Goal: Task Accomplishment & Management: Manage account settings

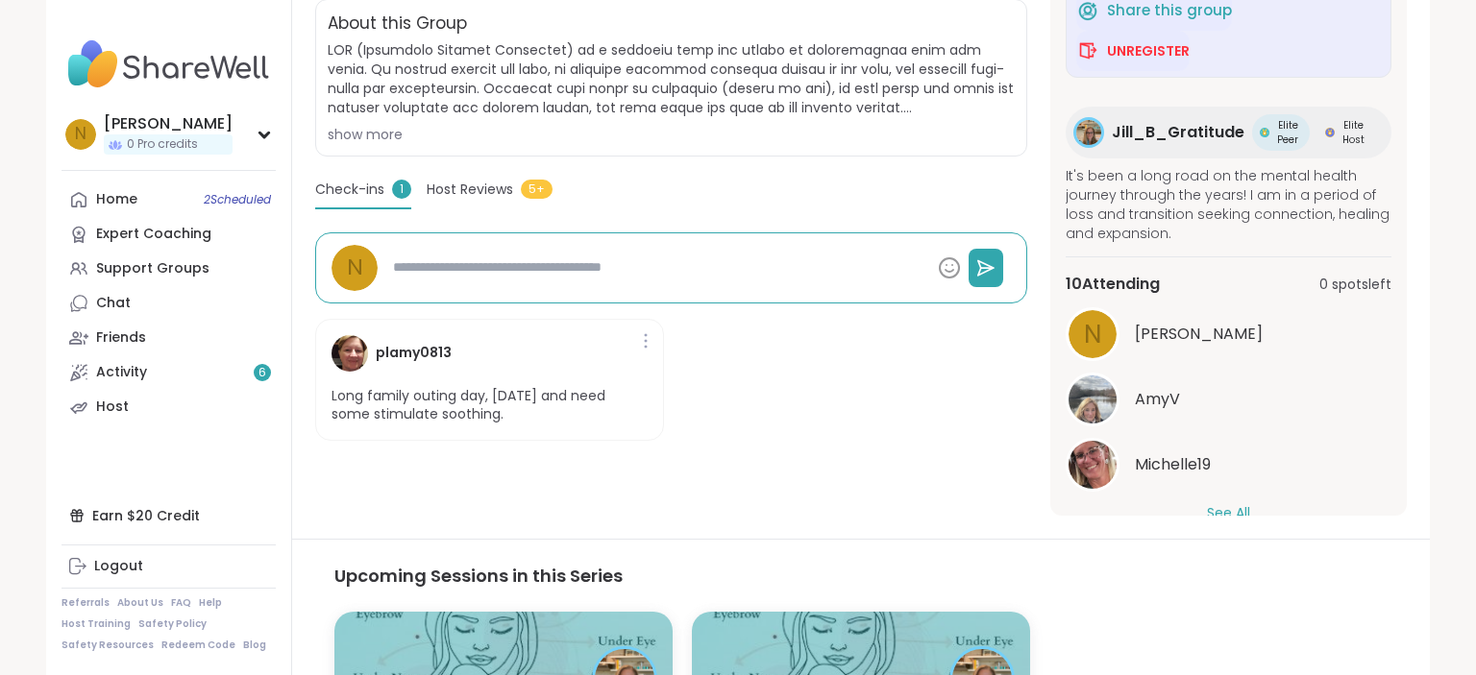
scroll to position [165, 0]
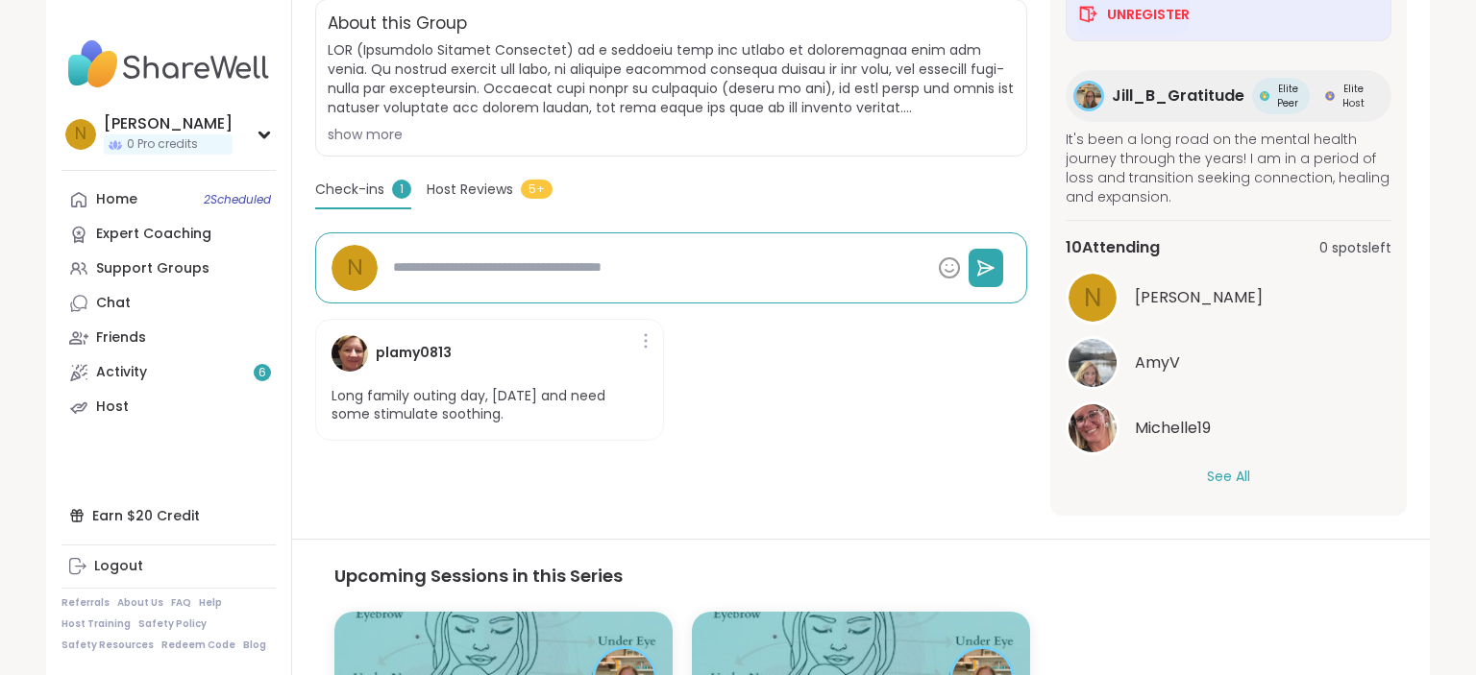
click at [1232, 478] on button "See All" at bounding box center [1228, 477] width 43 height 20
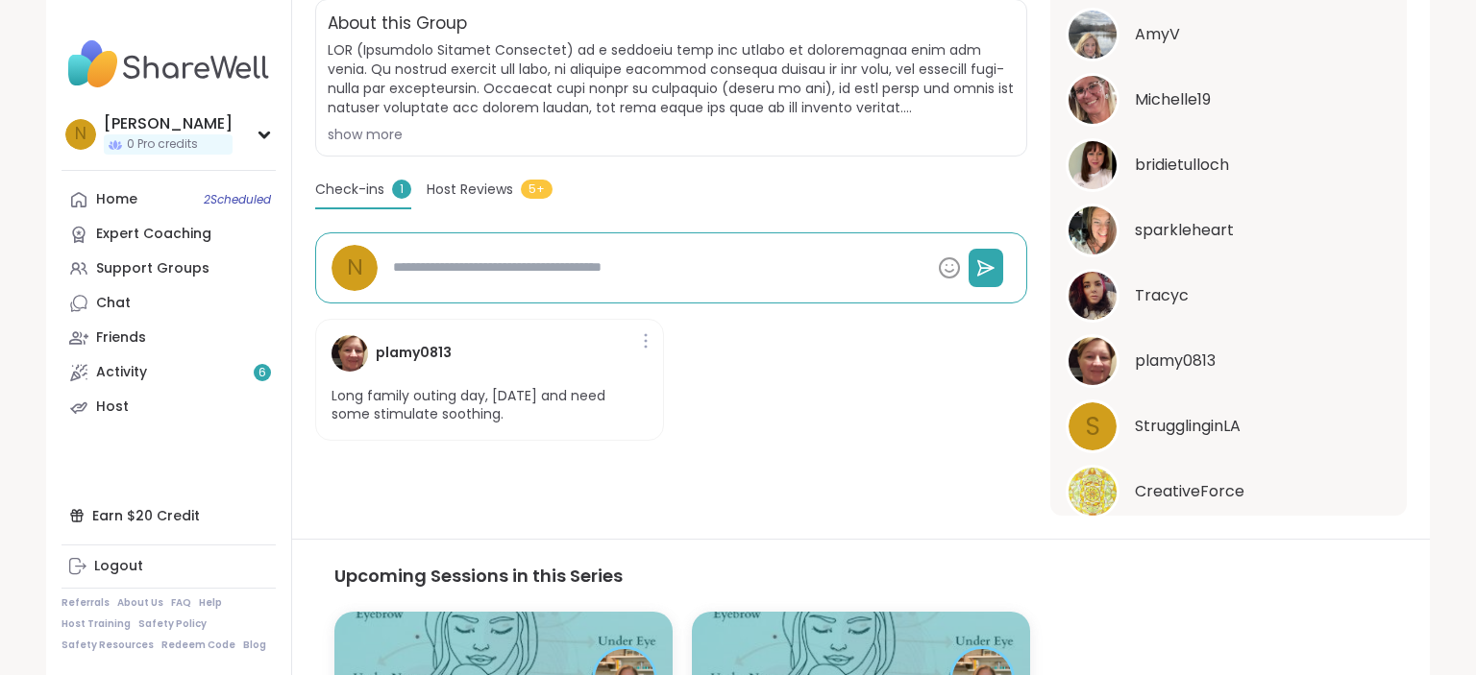
scroll to position [365, 0]
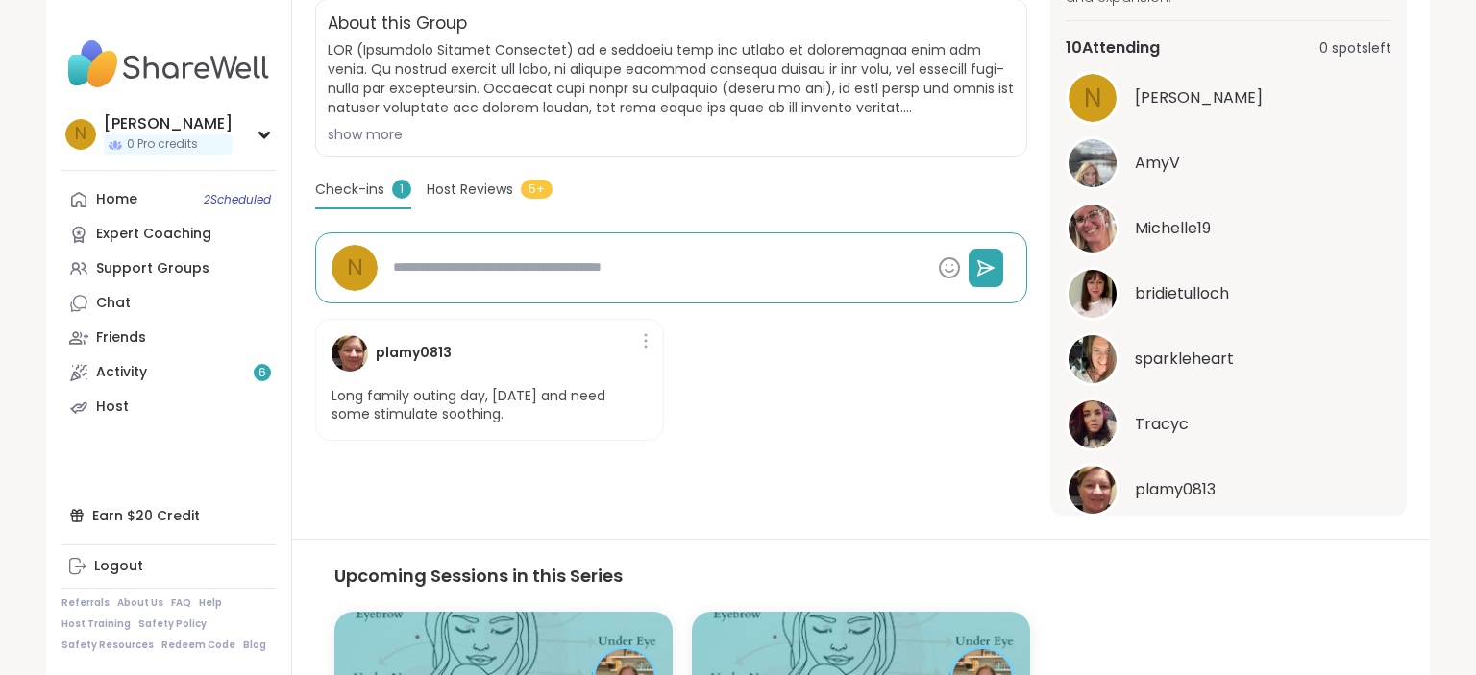
drag, startPoint x: 1140, startPoint y: 157, endPoint x: 1157, endPoint y: 156, distance: 17.3
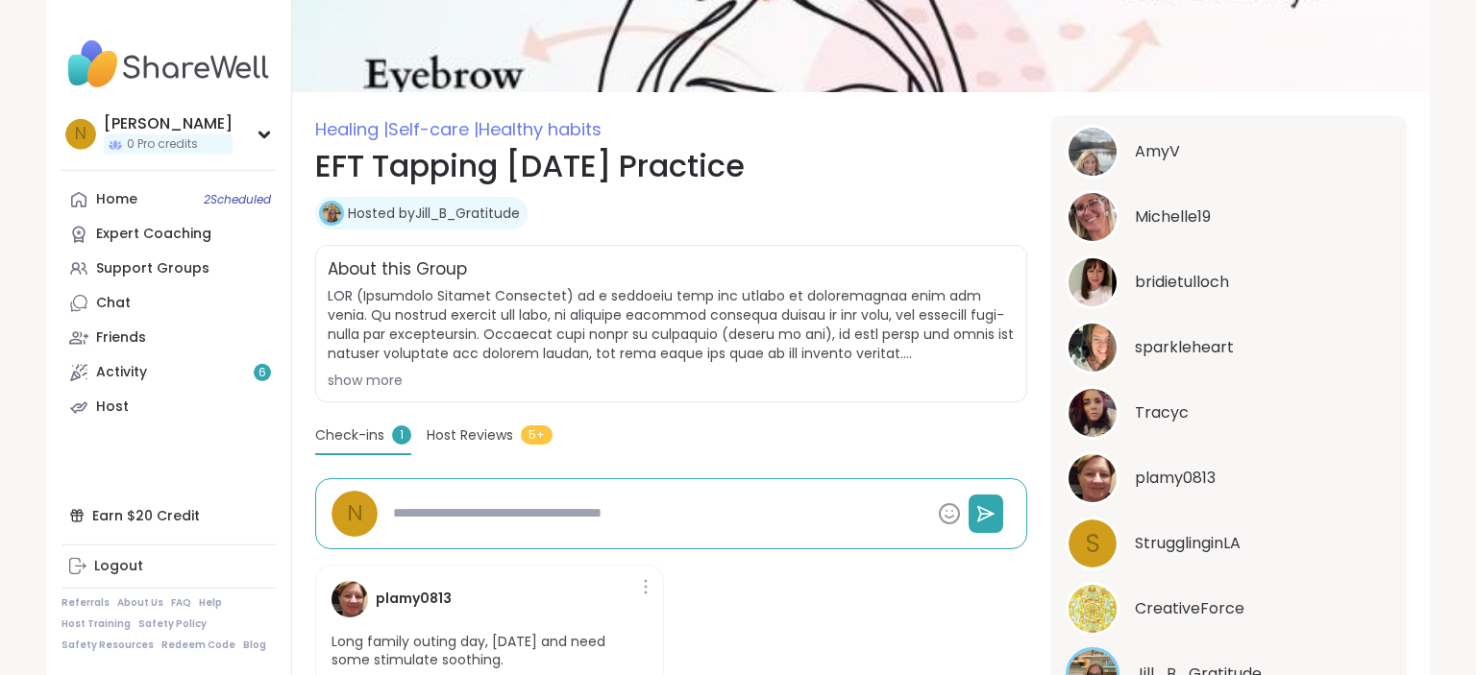
scroll to position [203, 0]
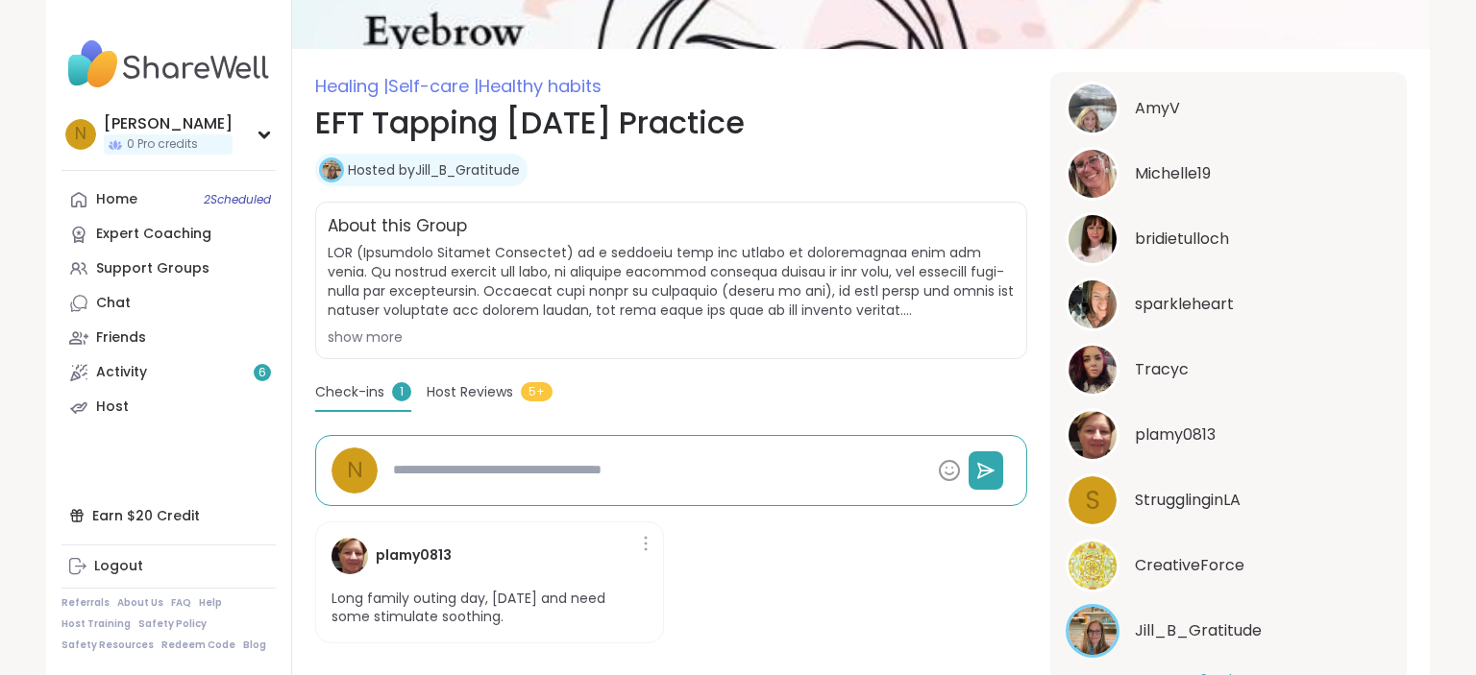
type textarea "*"
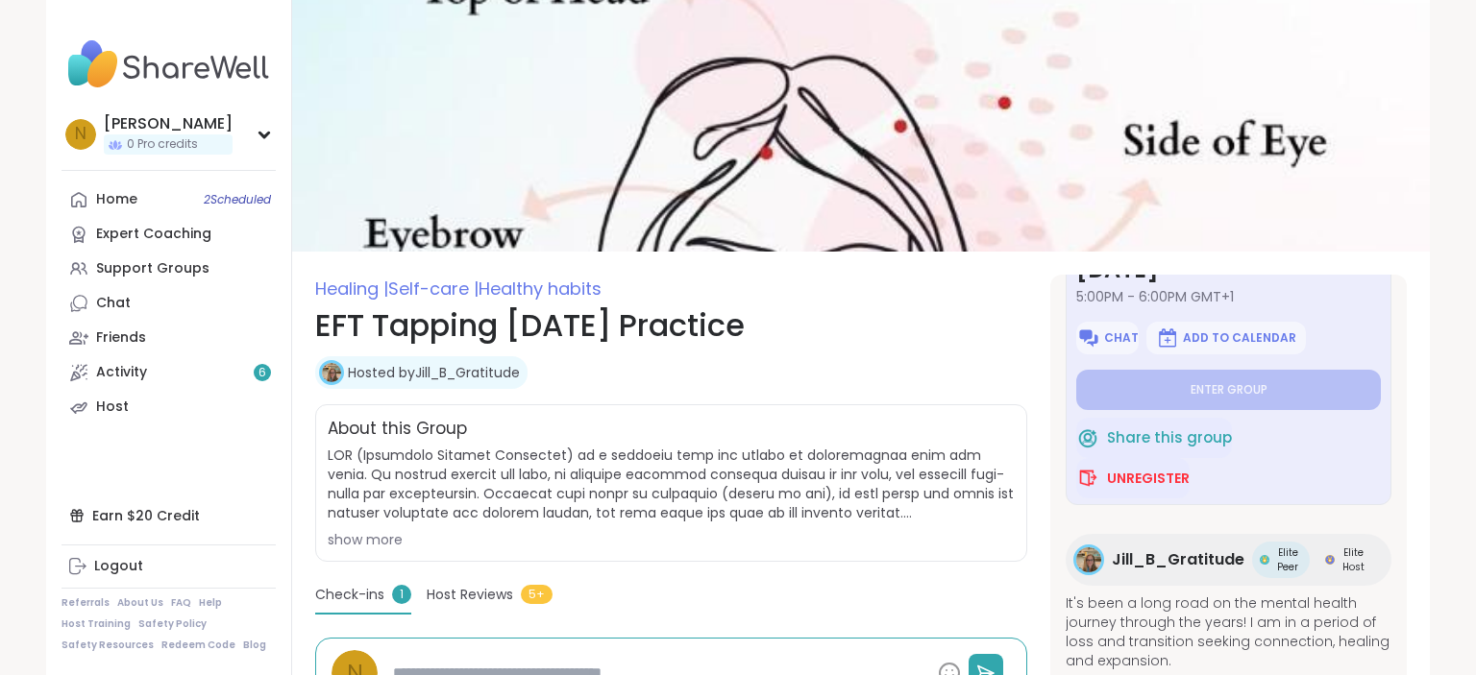
scroll to position [0, 0]
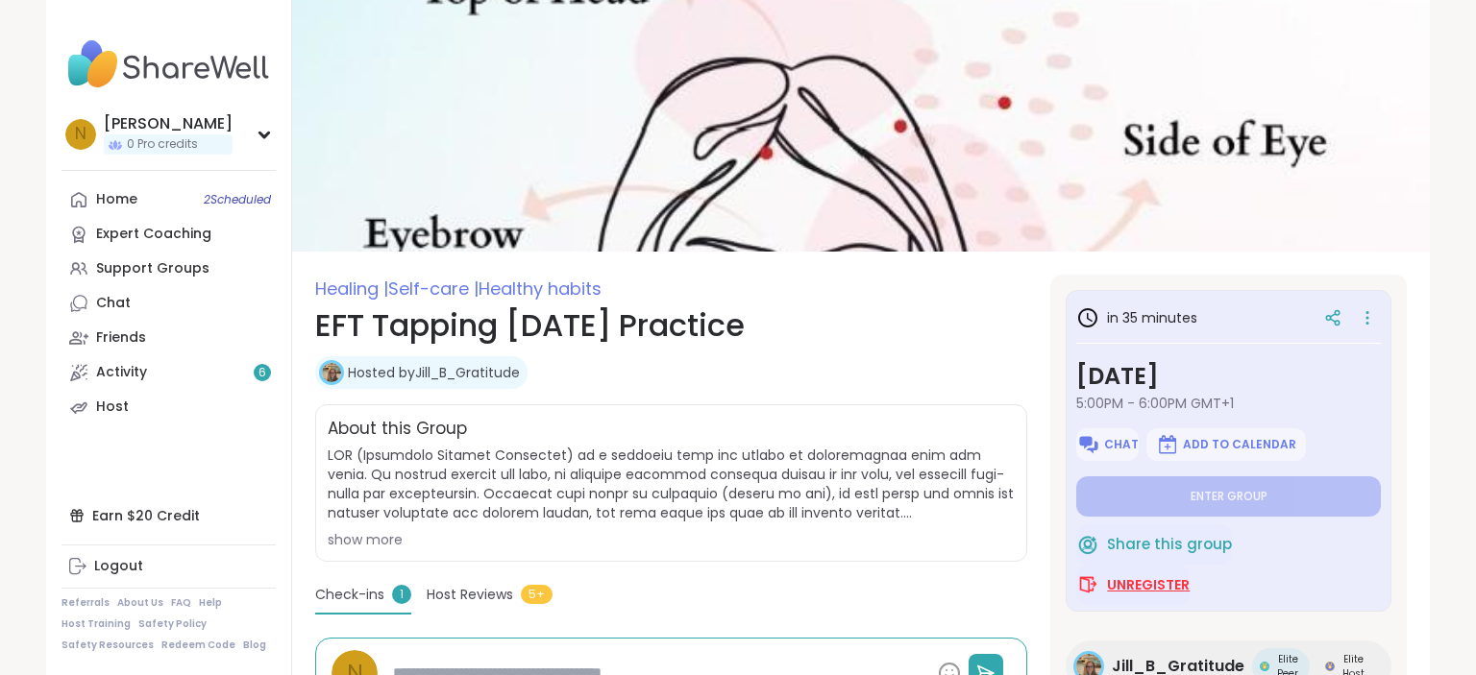
click at [1159, 586] on span "Unregister" at bounding box center [1148, 585] width 83 height 19
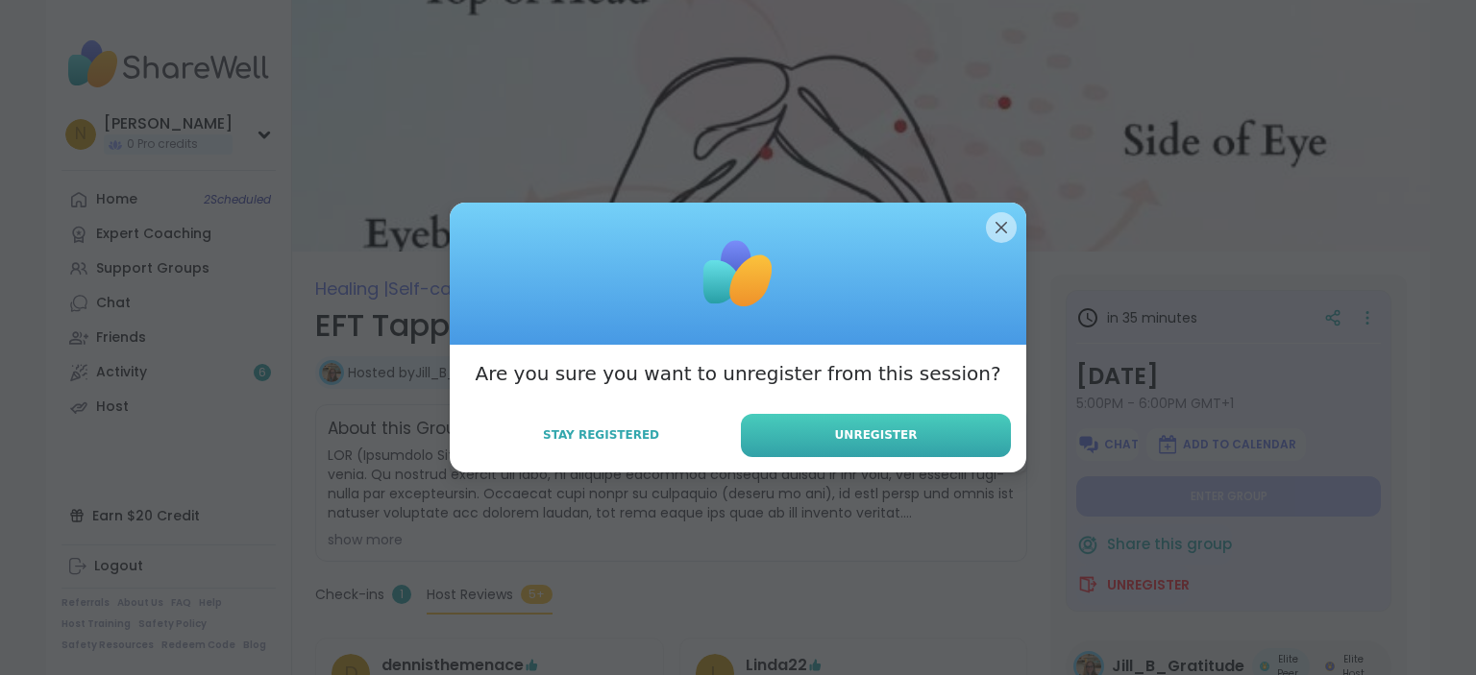
click at [863, 436] on span "Unregister" at bounding box center [876, 435] width 83 height 17
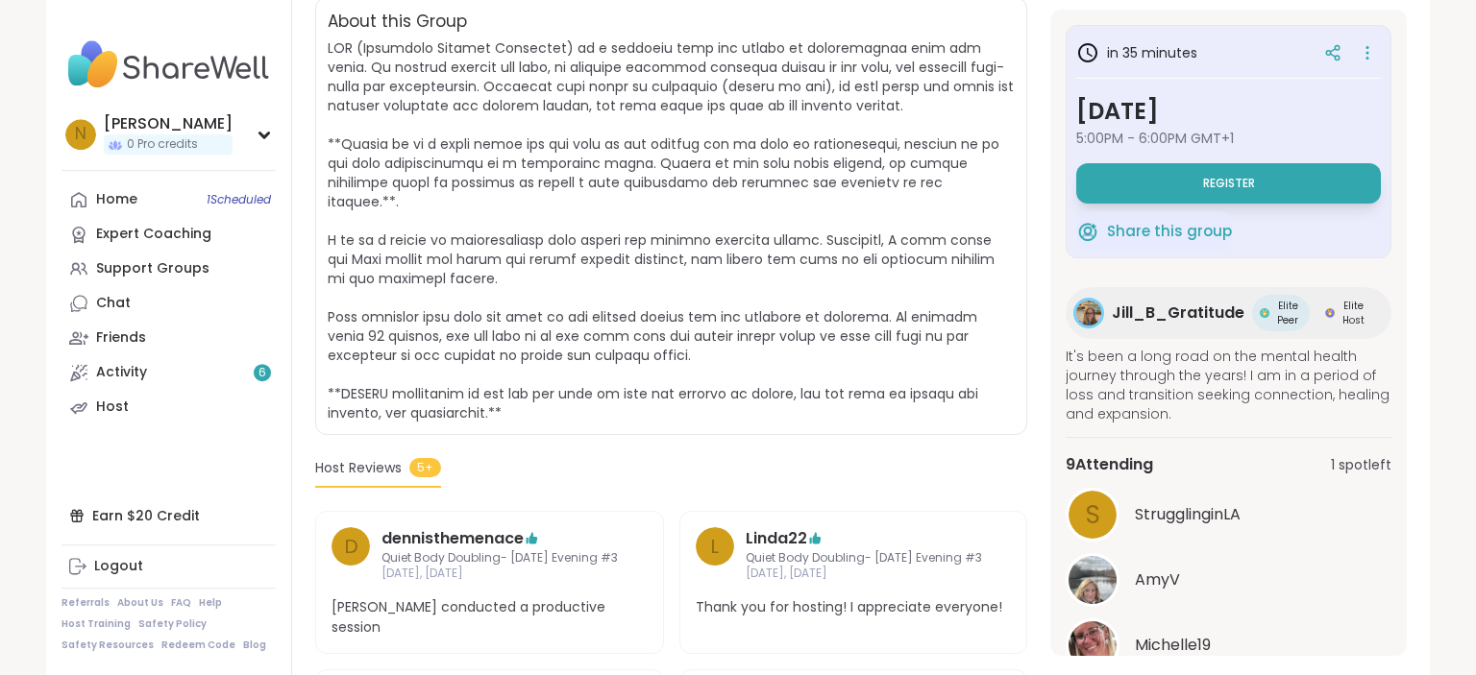
scroll to position [405, 0]
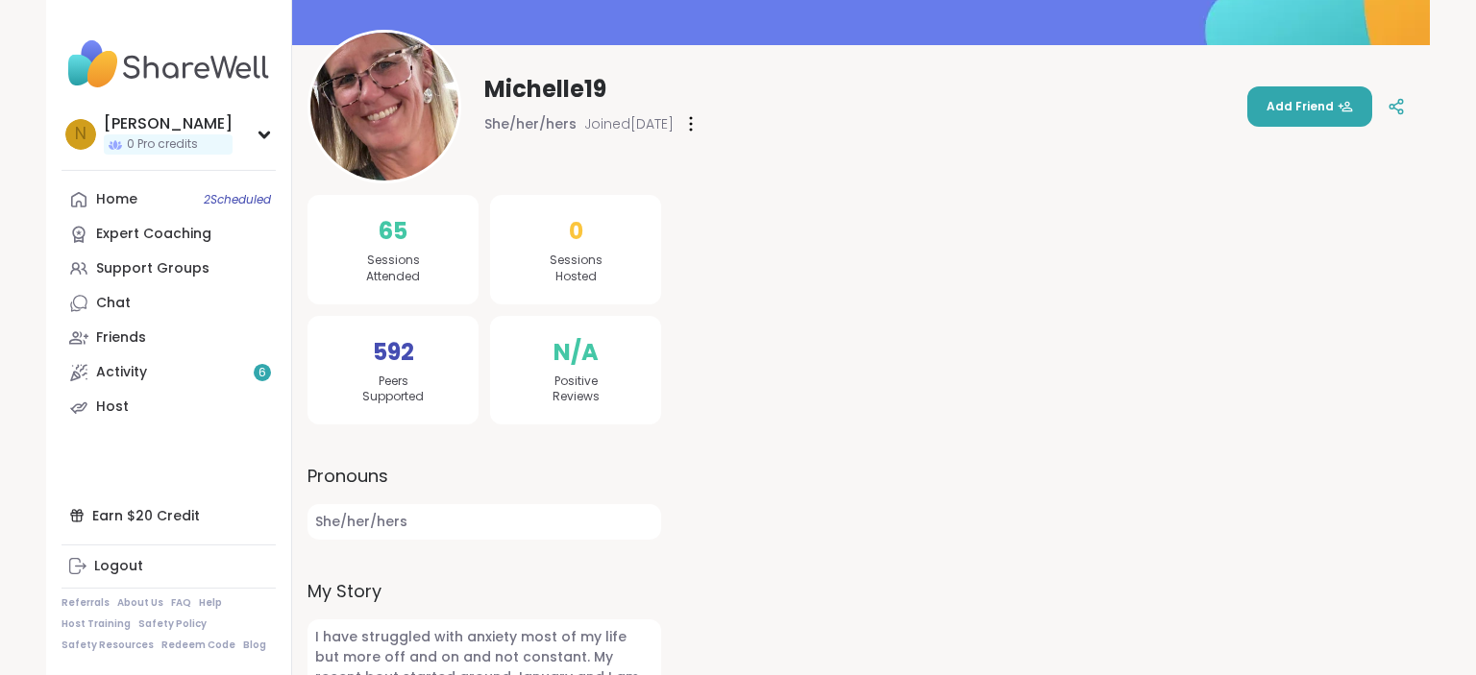
scroll to position [153, 0]
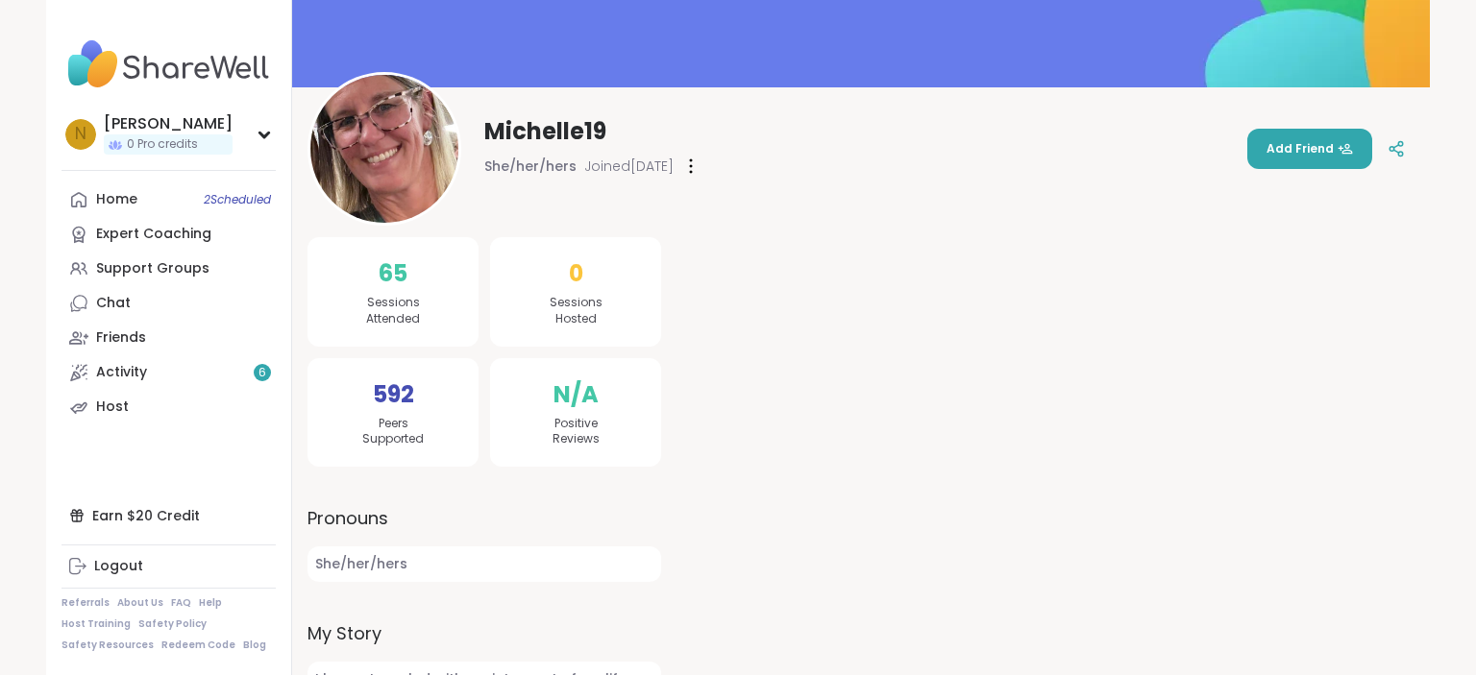
click at [386, 151] on img at bounding box center [384, 149] width 148 height 148
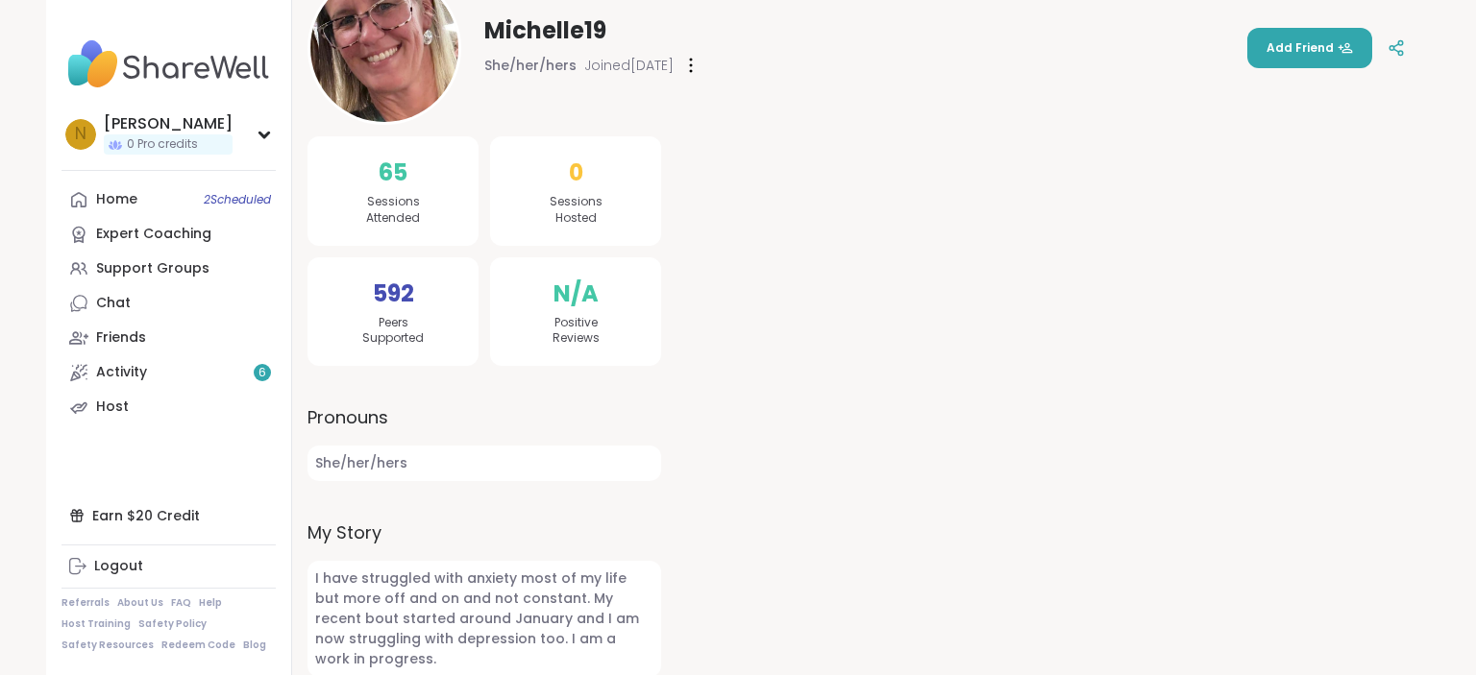
scroll to position [0, 0]
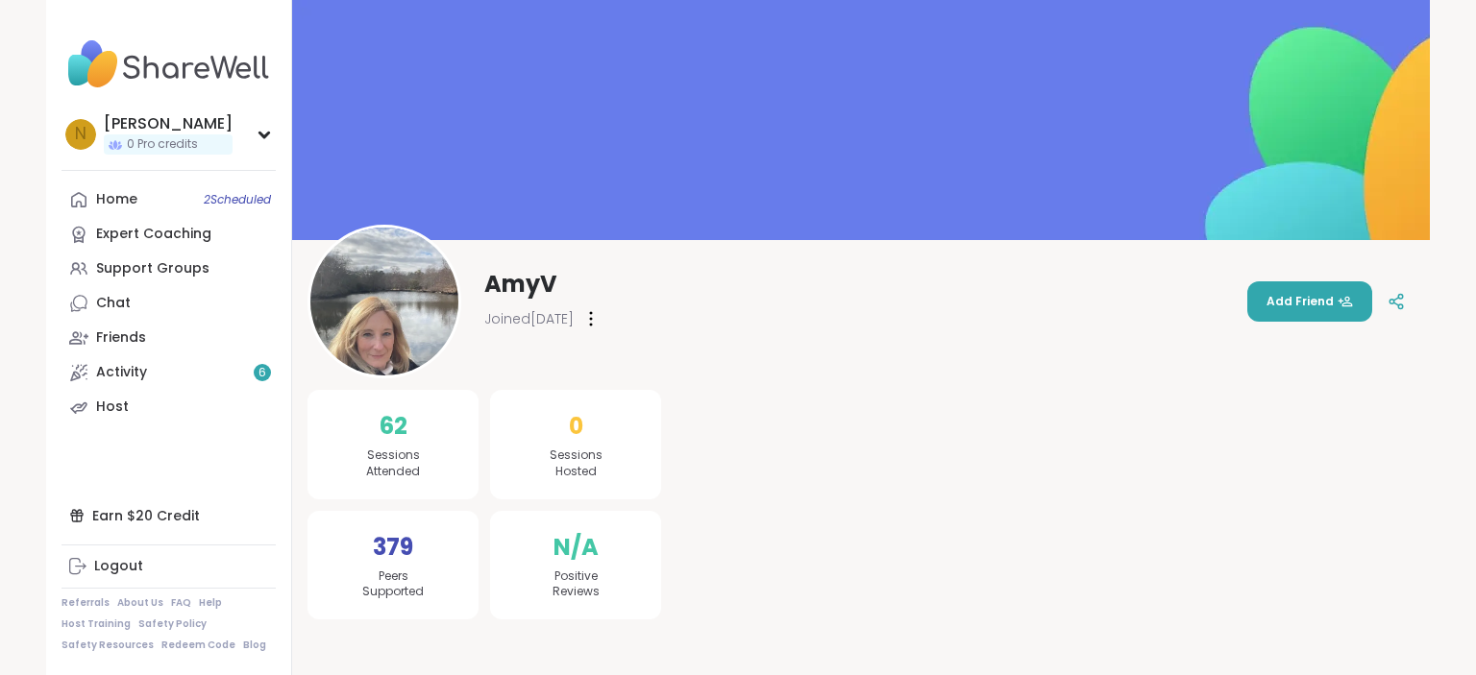
click at [374, 316] on img at bounding box center [384, 302] width 148 height 148
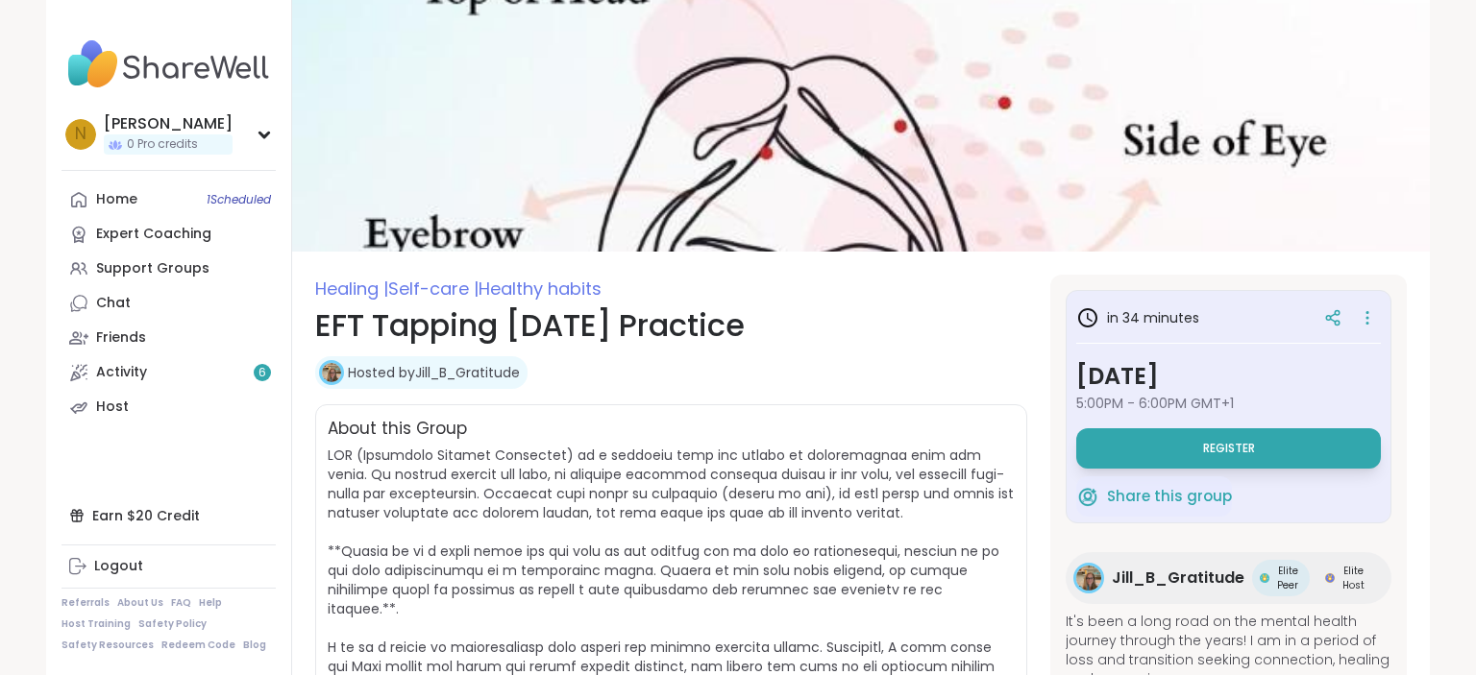
scroll to position [1111, 0]
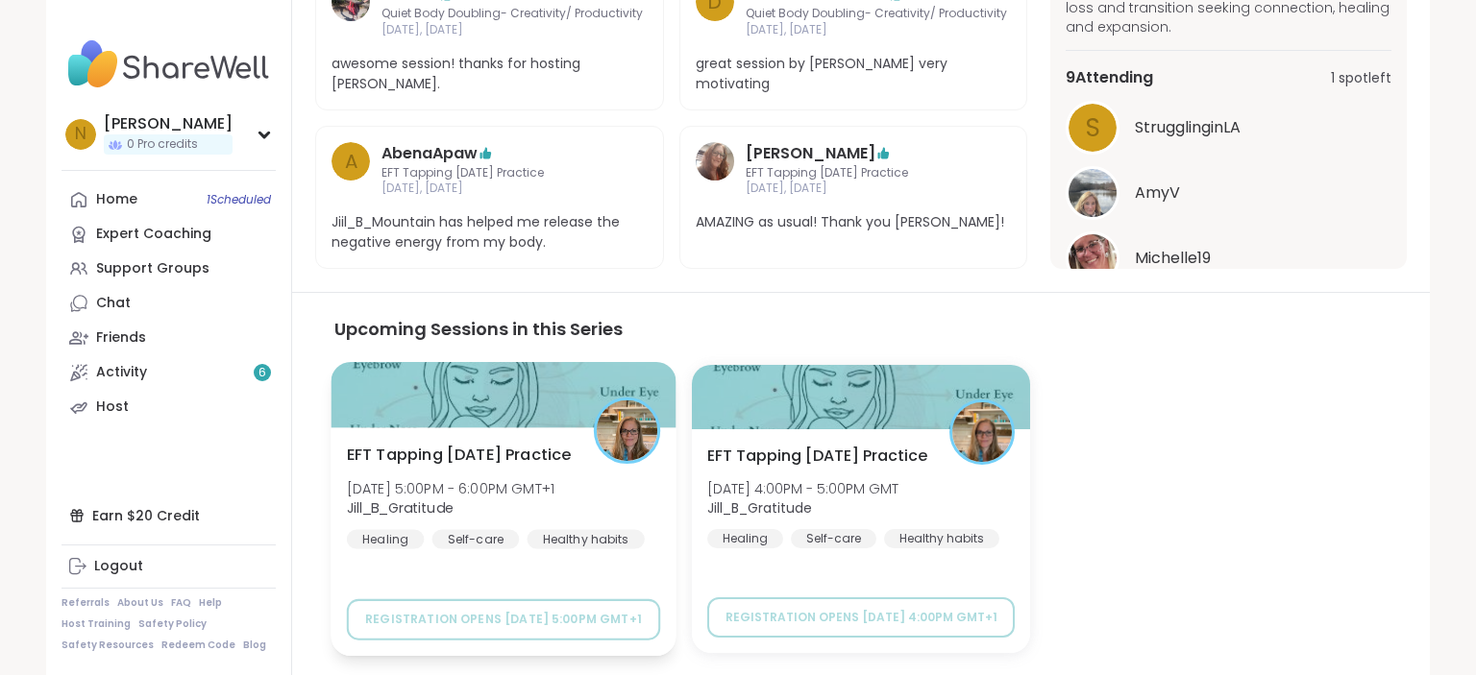
click at [496, 444] on span "EFT Tapping [DATE] Practice" at bounding box center [459, 455] width 225 height 23
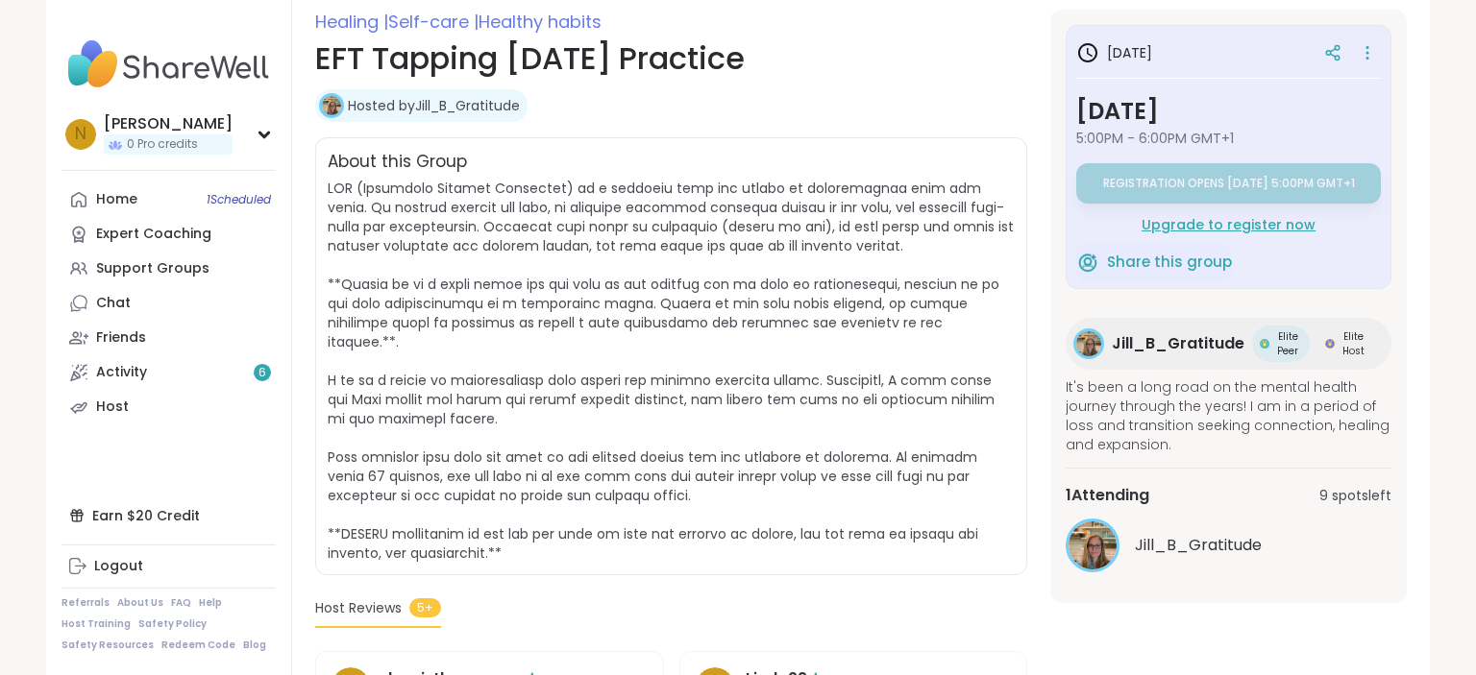
scroll to position [304, 0]
